Goal: Obtain resource: Obtain resource

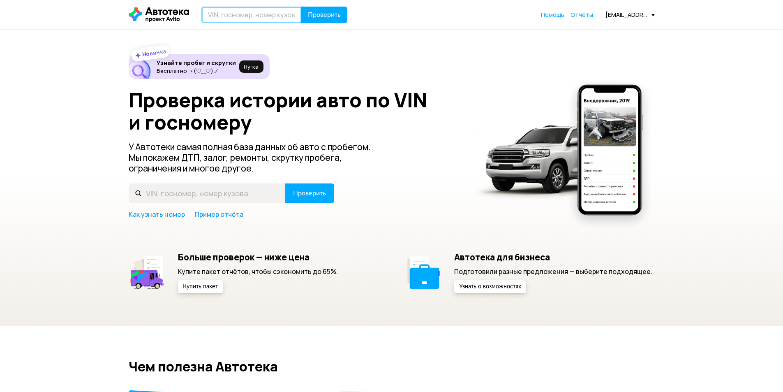
click at [259, 18] on input "text" at bounding box center [251, 15] width 100 height 16
paste input "[US_VEHICLE_IDENTIFICATION_NUMBER]"
type input "[US_VEHICLE_IDENTIFICATION_NUMBER]"
click at [309, 16] on span "Проверить" at bounding box center [324, 15] width 33 height 7
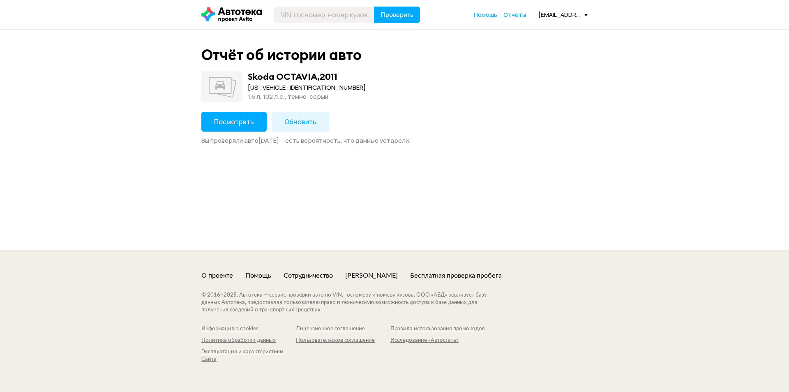
click at [240, 117] on span "Посмотреть" at bounding box center [234, 121] width 40 height 9
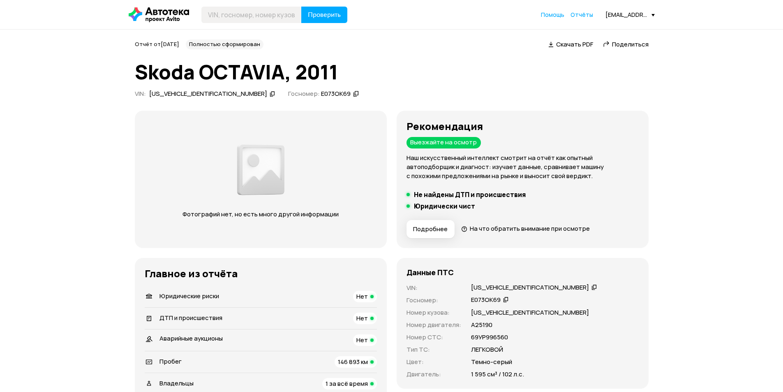
click at [570, 43] on span "Скачать PDF" at bounding box center [574, 44] width 37 height 9
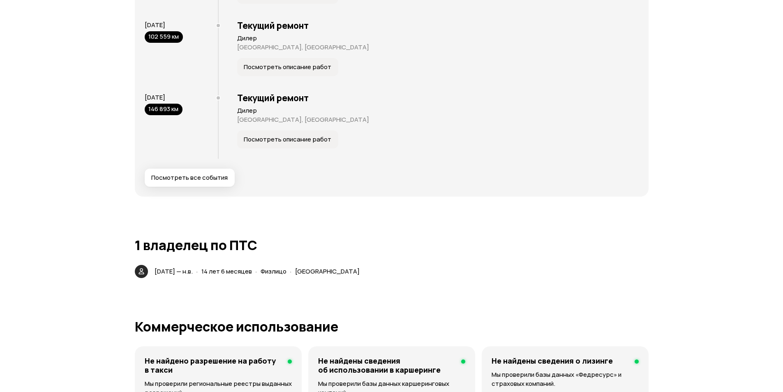
scroll to position [1645, 0]
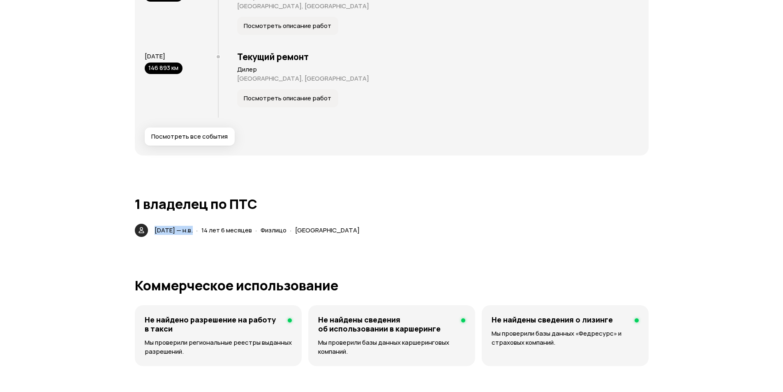
drag, startPoint x: 154, startPoint y: 231, endPoint x: 193, endPoint y: 230, distance: 39.1
click at [193, 230] on span "[DATE] — н.в." at bounding box center [174, 230] width 38 height 9
copy span "[DATE]"
drag, startPoint x: 224, startPoint y: 229, endPoint x: 273, endPoint y: 230, distance: 48.5
click at [252, 230] on span "14 лет 6 месяцев" at bounding box center [226, 230] width 51 height 9
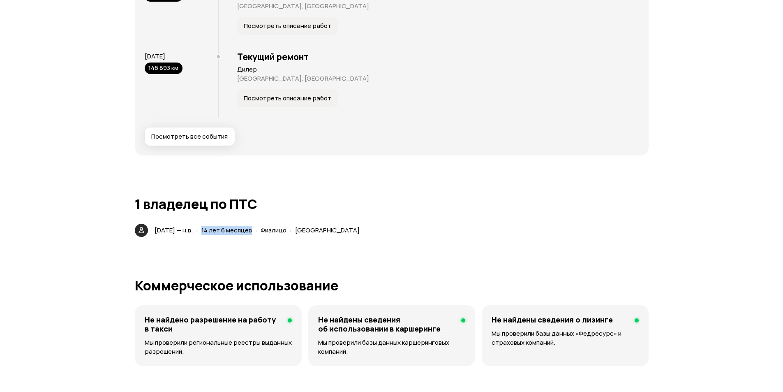
copy span "14 лет 6 месяцев"
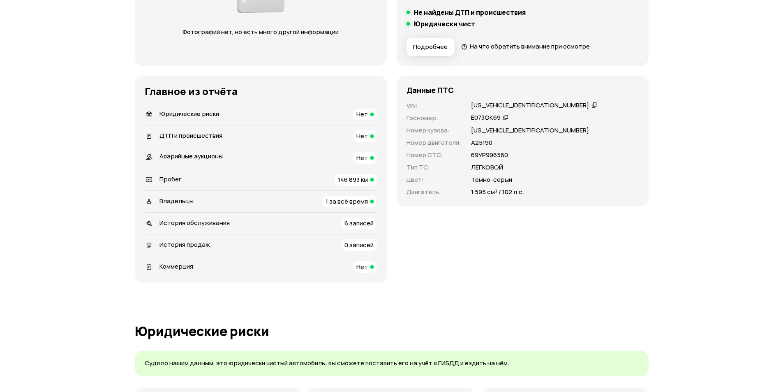
scroll to position [0, 0]
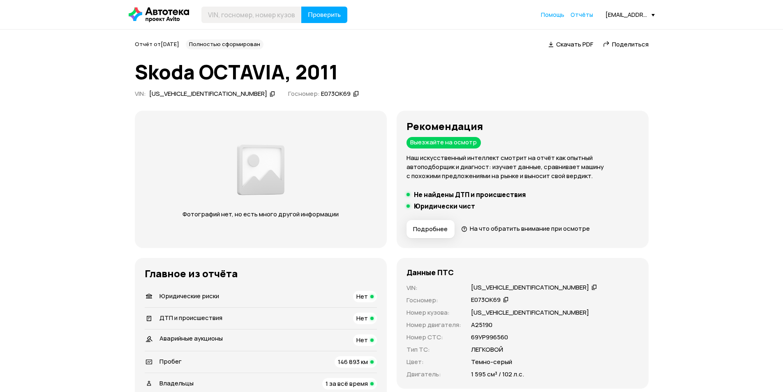
click at [568, 48] on span "Скачать PDF" at bounding box center [574, 44] width 37 height 9
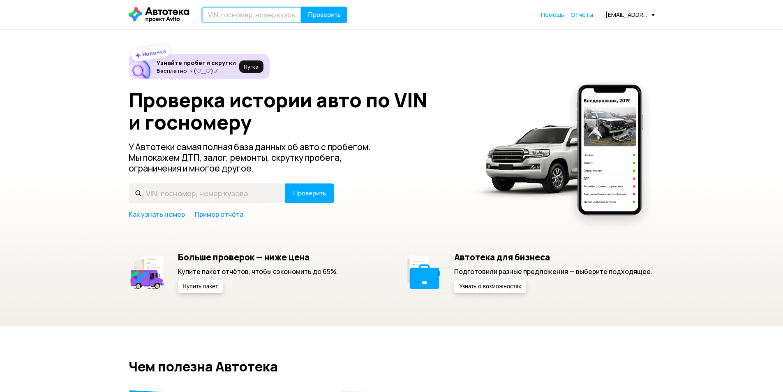
click at [269, 18] on input "text" at bounding box center [251, 15] width 100 height 16
paste input "[VEHICLE_IDENTIFICATION_NUMBER]"
type input "[VEHICLE_IDENTIFICATION_NUMBER]"
click at [315, 15] on span "Проверить" at bounding box center [324, 15] width 33 height 7
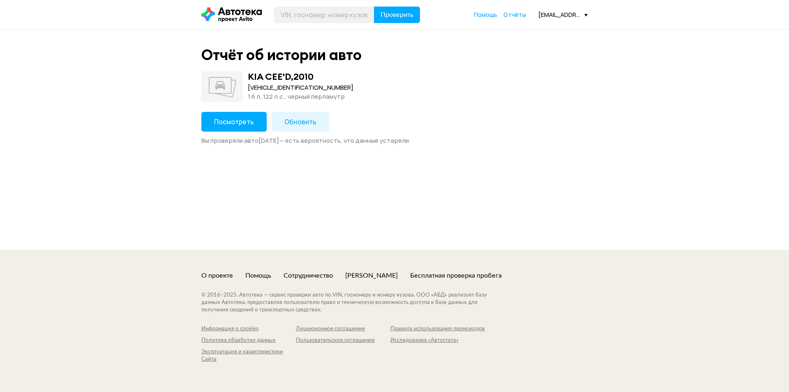
click at [241, 117] on button "Посмотреть" at bounding box center [233, 122] width 65 height 20
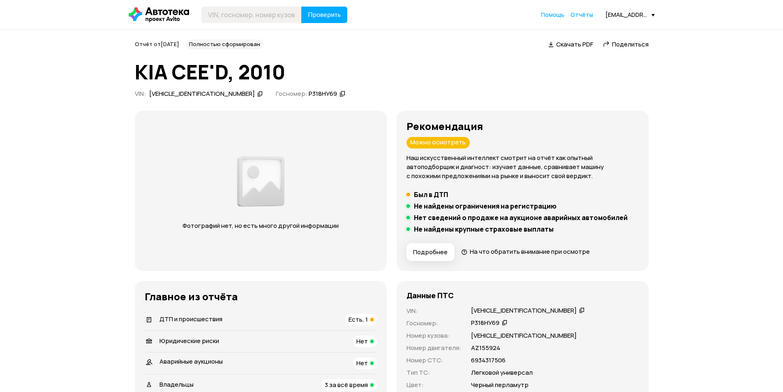
click at [569, 46] on span "Скачать PDF" at bounding box center [574, 44] width 37 height 9
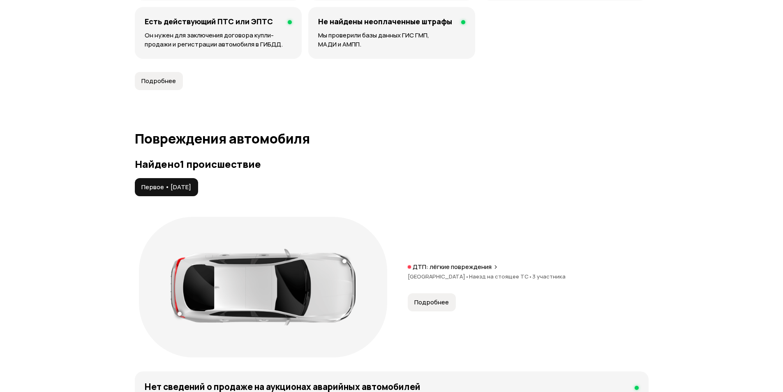
scroll to position [781, 0]
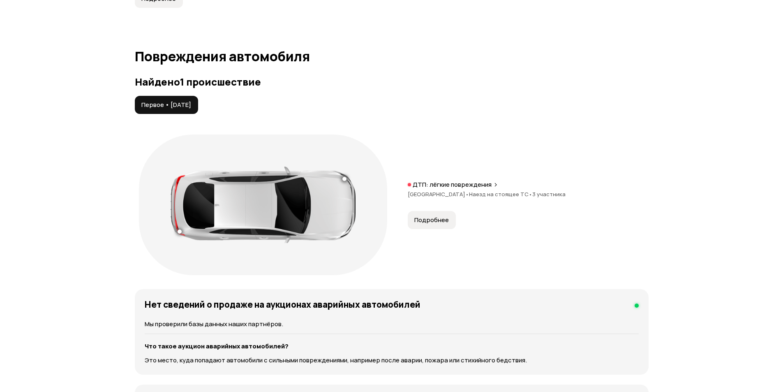
click at [425, 223] on span "Подробнее" at bounding box center [431, 220] width 35 height 8
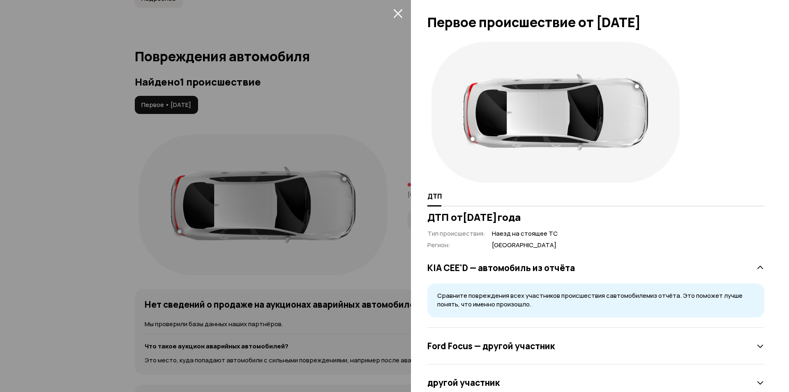
click at [396, 16] on icon "закрыть" at bounding box center [397, 13] width 9 height 9
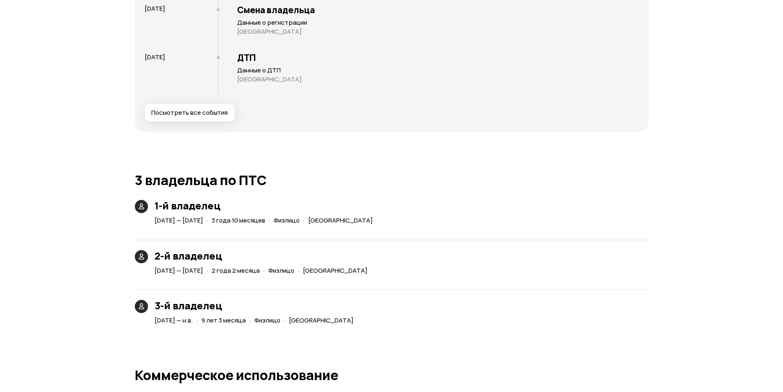
scroll to position [1439, 0]
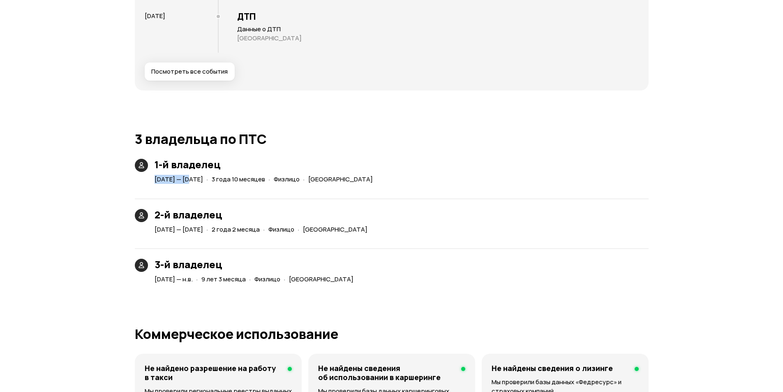
drag, startPoint x: 155, startPoint y: 179, endPoint x: 190, endPoint y: 179, distance: 34.5
click at [190, 179] on span "3 июля 2010 — 8 мая 2014" at bounding box center [179, 179] width 49 height 9
copy span "3 июля 2010"
drag, startPoint x: 225, startPoint y: 279, endPoint x: 267, endPoint y: 278, distance: 42.4
click at [246, 278] on span "9 лет 3 месяца" at bounding box center [223, 279] width 44 height 9
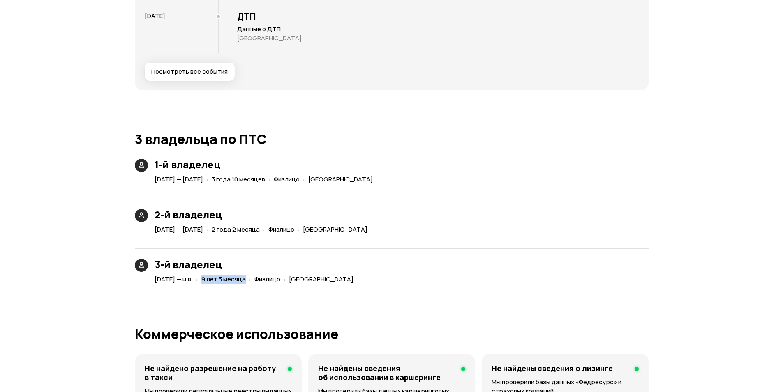
copy span "9 лет 3 месяца"
click at [110, 272] on div "Отчёт от 6 сентября 2025 года Полностью сформирован   Скачать PDF   Поделиться …" at bounding box center [391, 3] width 783 height 2824
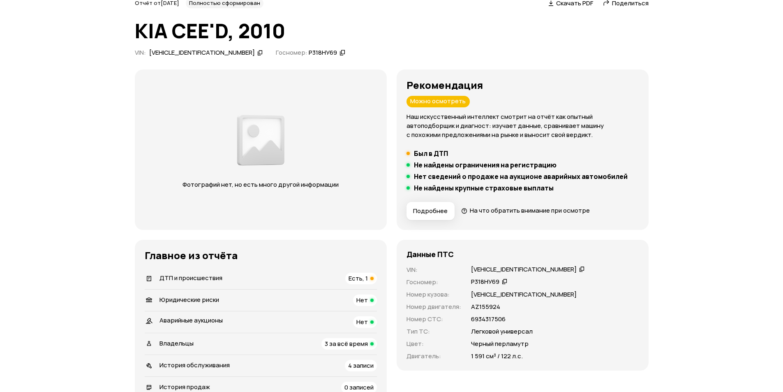
scroll to position [0, 0]
